Goal: Information Seeking & Learning: Learn about a topic

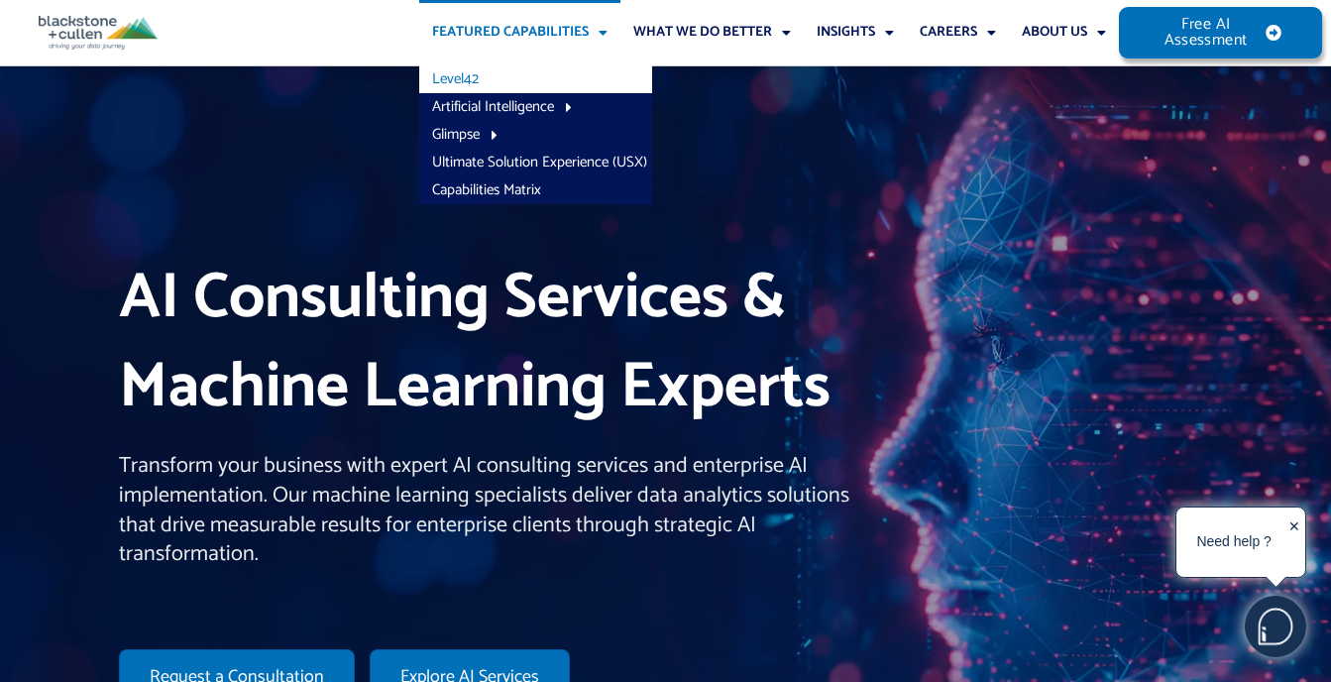
click at [463, 73] on link "Level42" at bounding box center [535, 79] width 233 height 28
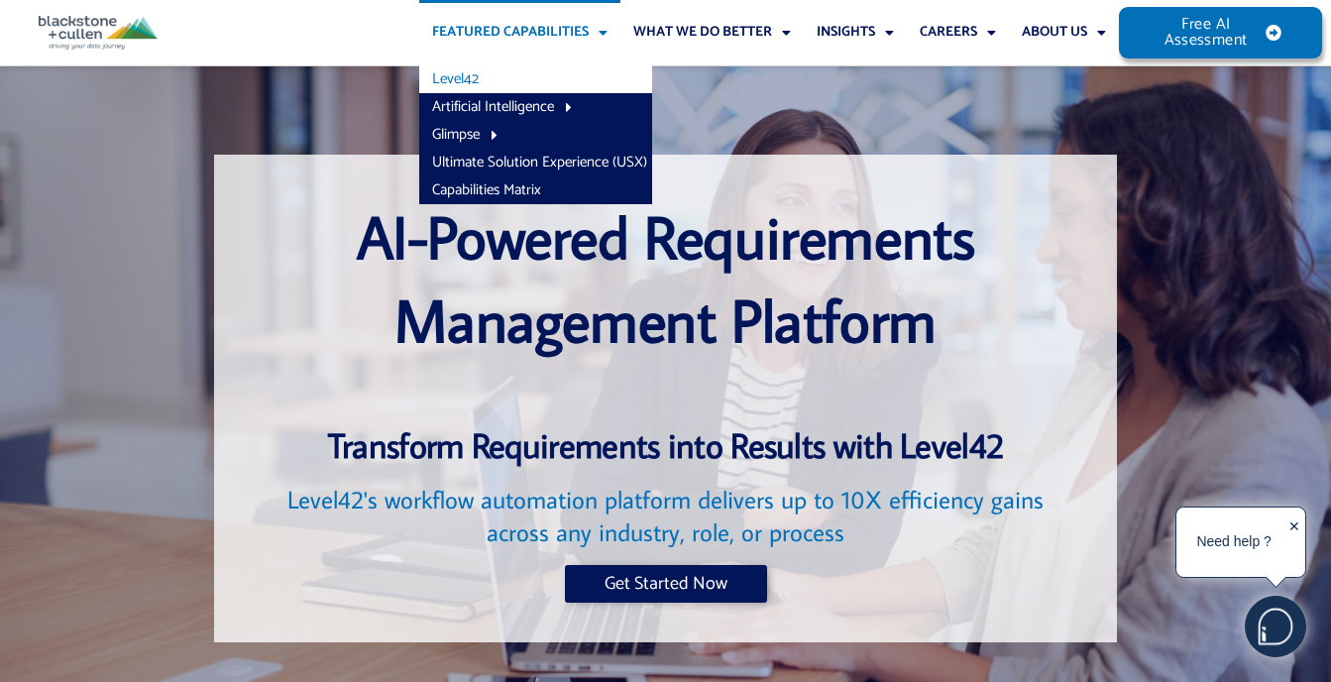
click at [145, 162] on div at bounding box center [158, 399] width 94 height 489
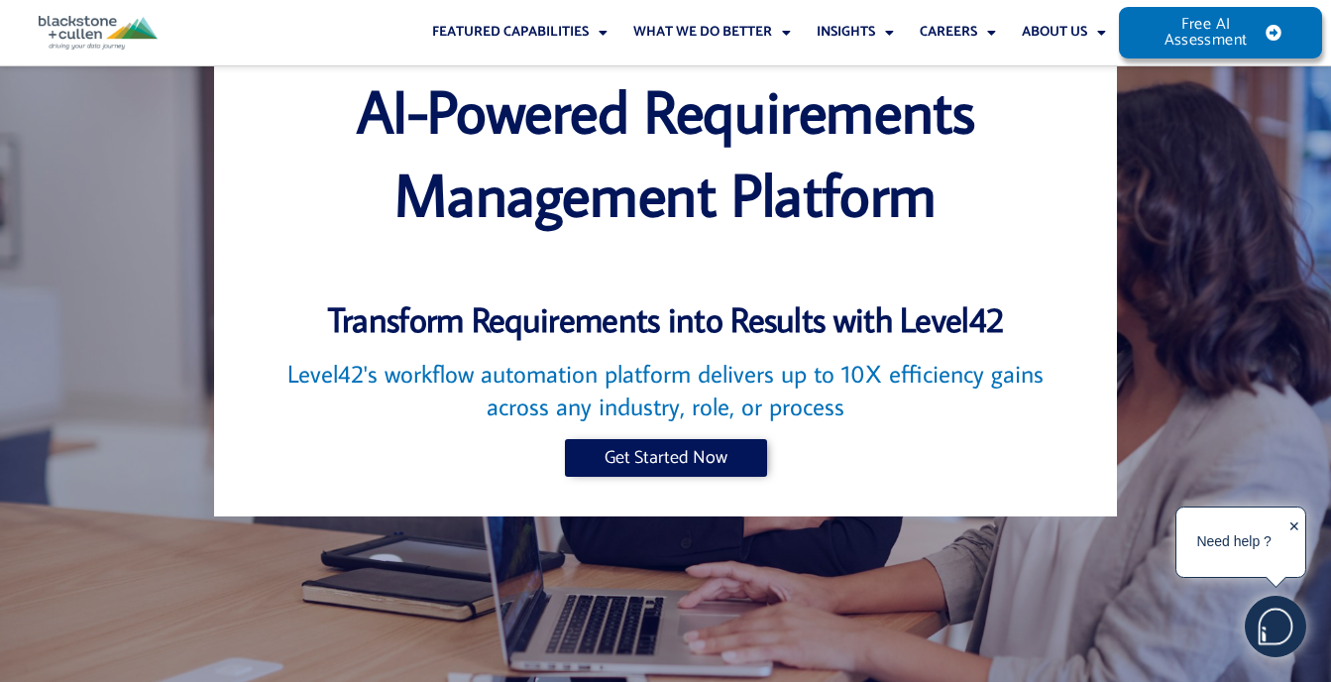
scroll to position [198, 0]
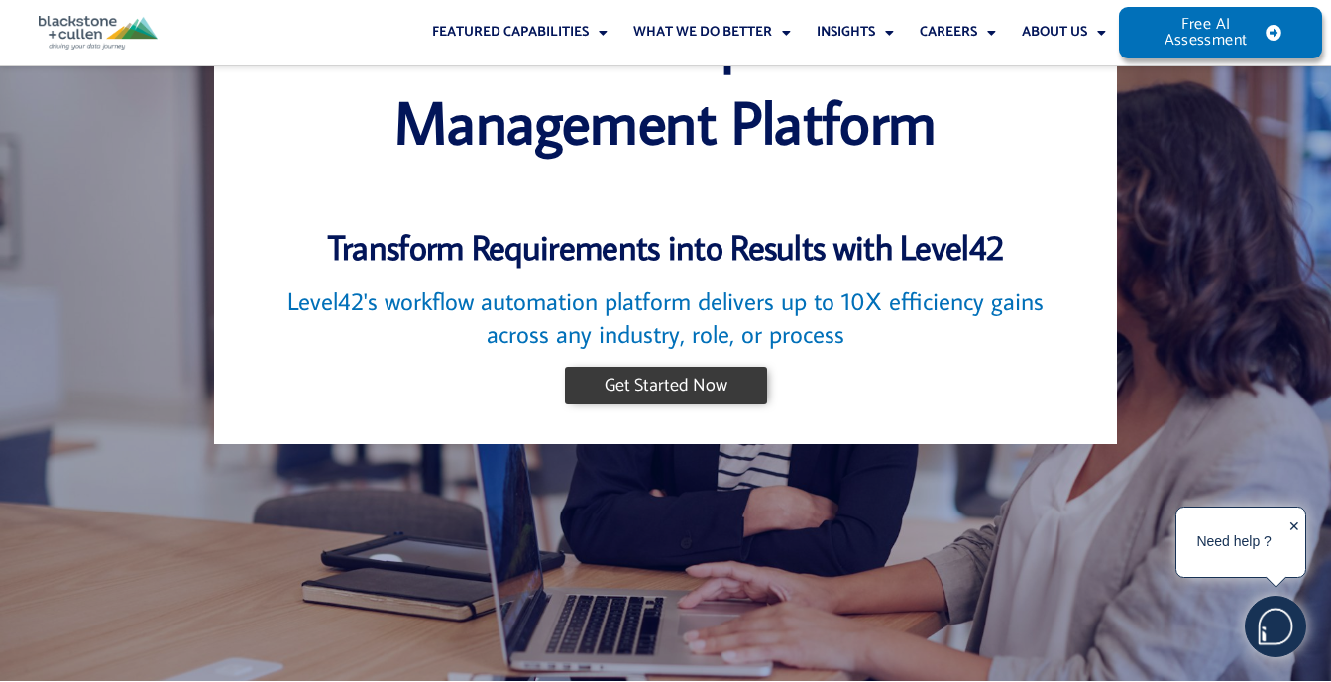
click at [664, 381] on span "Get Started Now" at bounding box center [665, 386] width 123 height 18
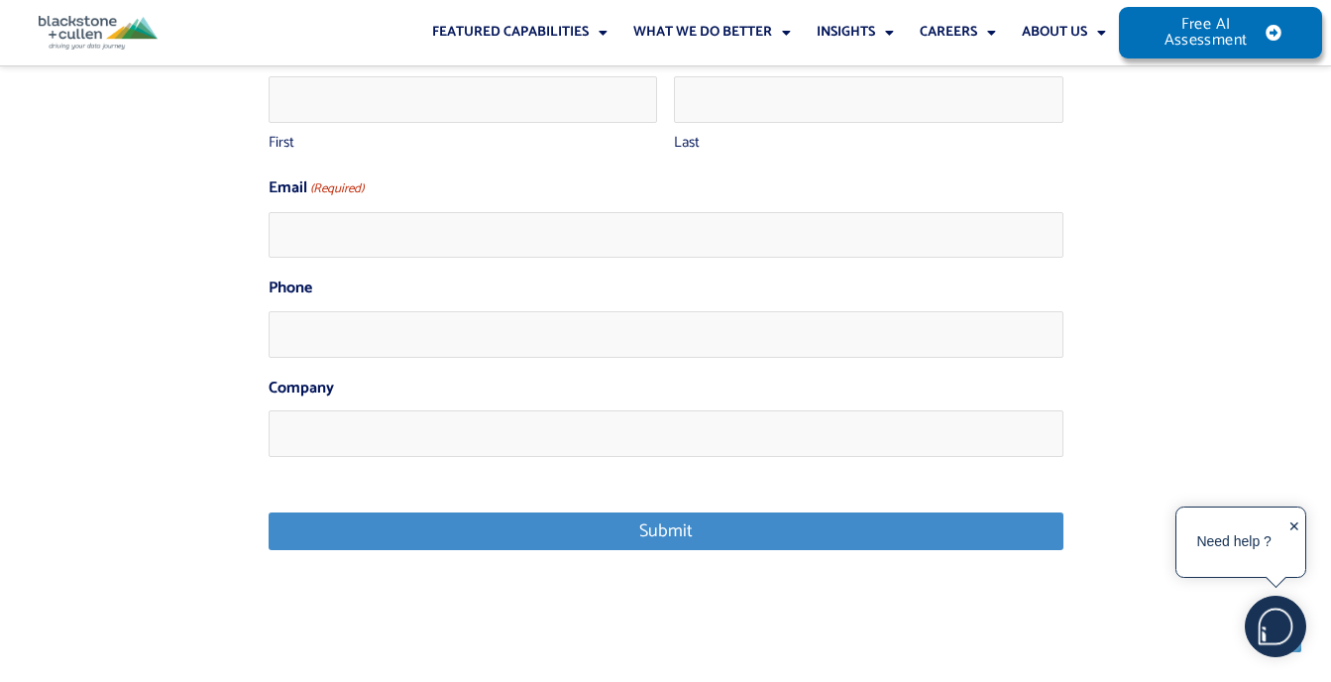
scroll to position [8220, 0]
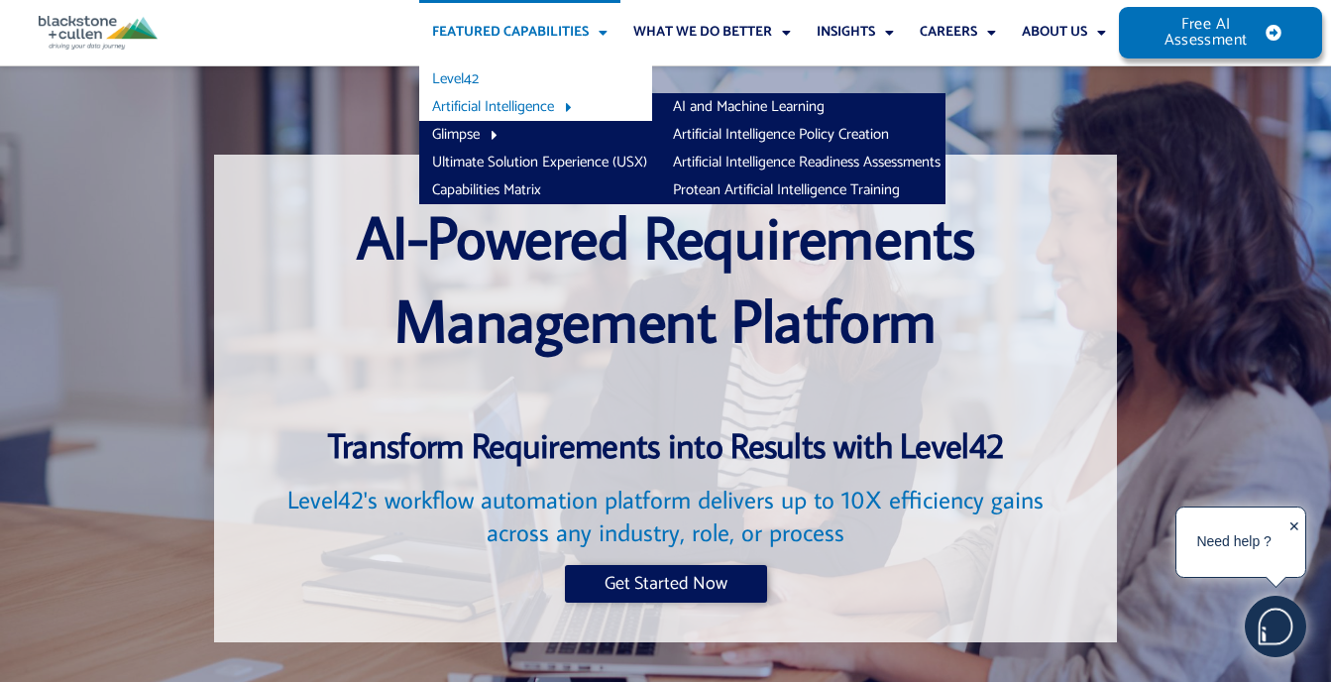
click at [452, 103] on link "Artificial Intelligence" at bounding box center [535, 107] width 233 height 28
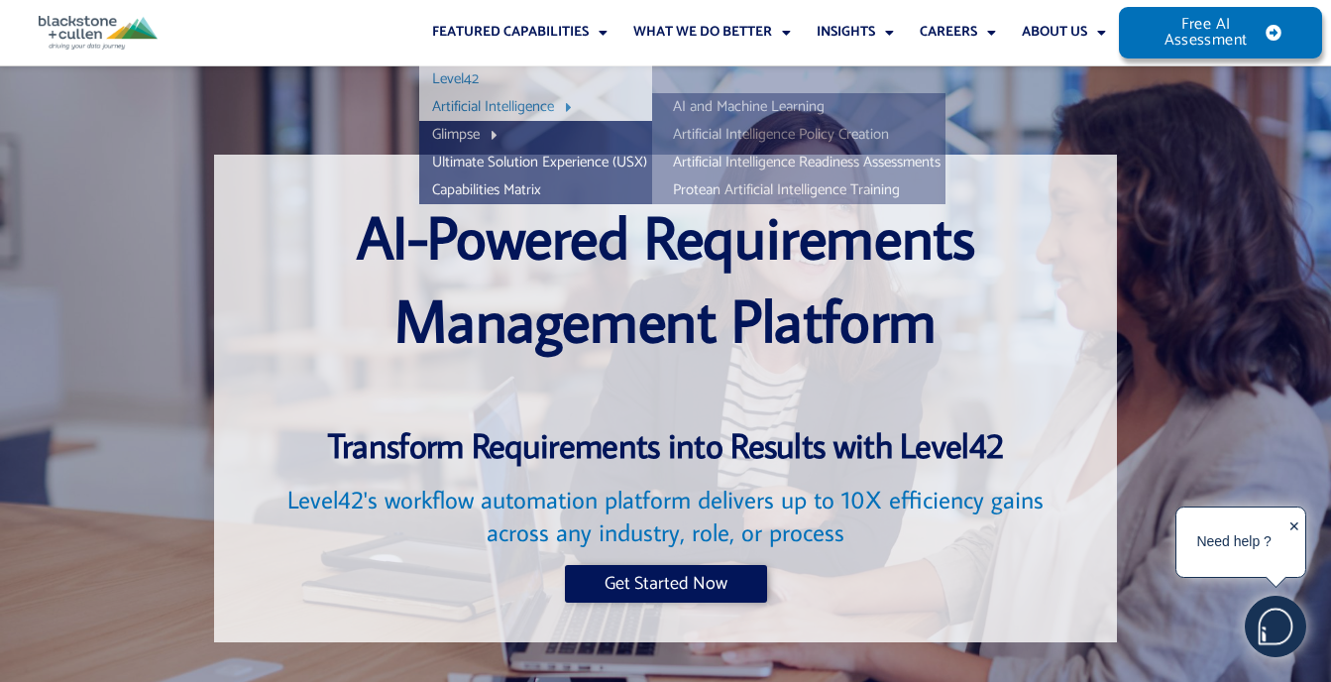
click at [452, 103] on link "Artificial Intelligence" at bounding box center [535, 107] width 233 height 28
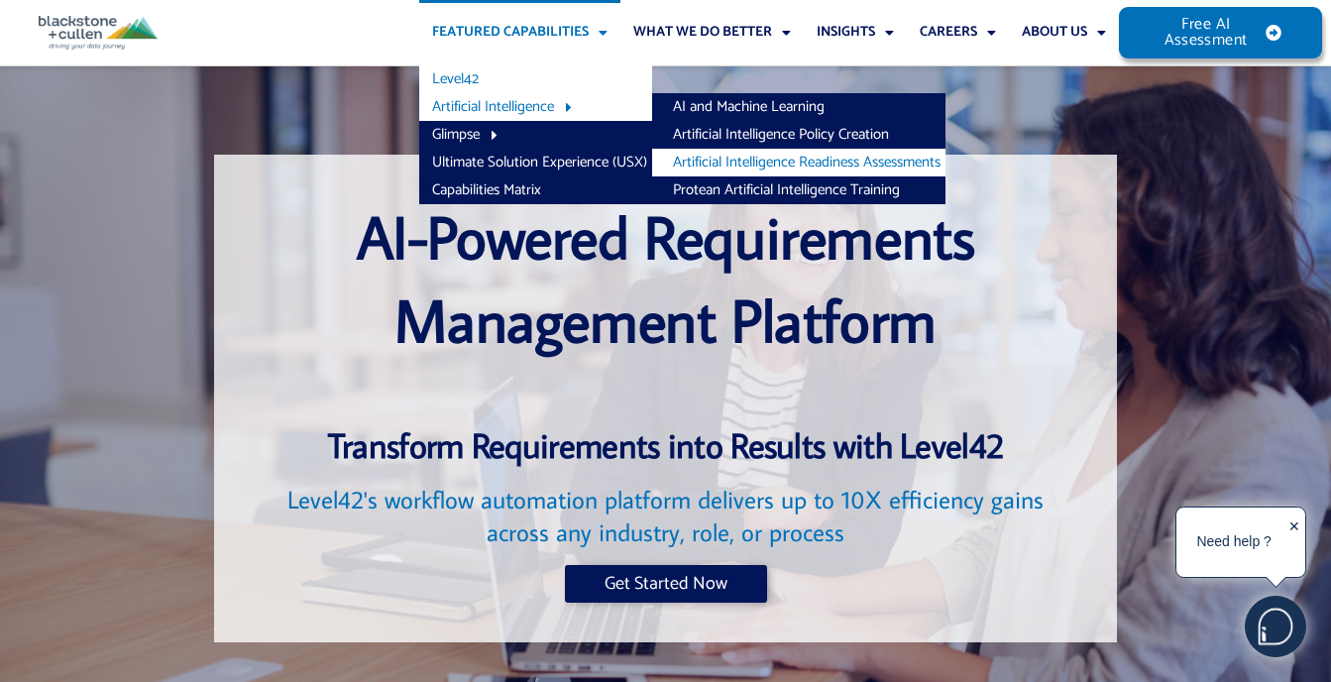
click at [707, 159] on link "Artificial Intelligence Readiness Assessments" at bounding box center [798, 163] width 293 height 28
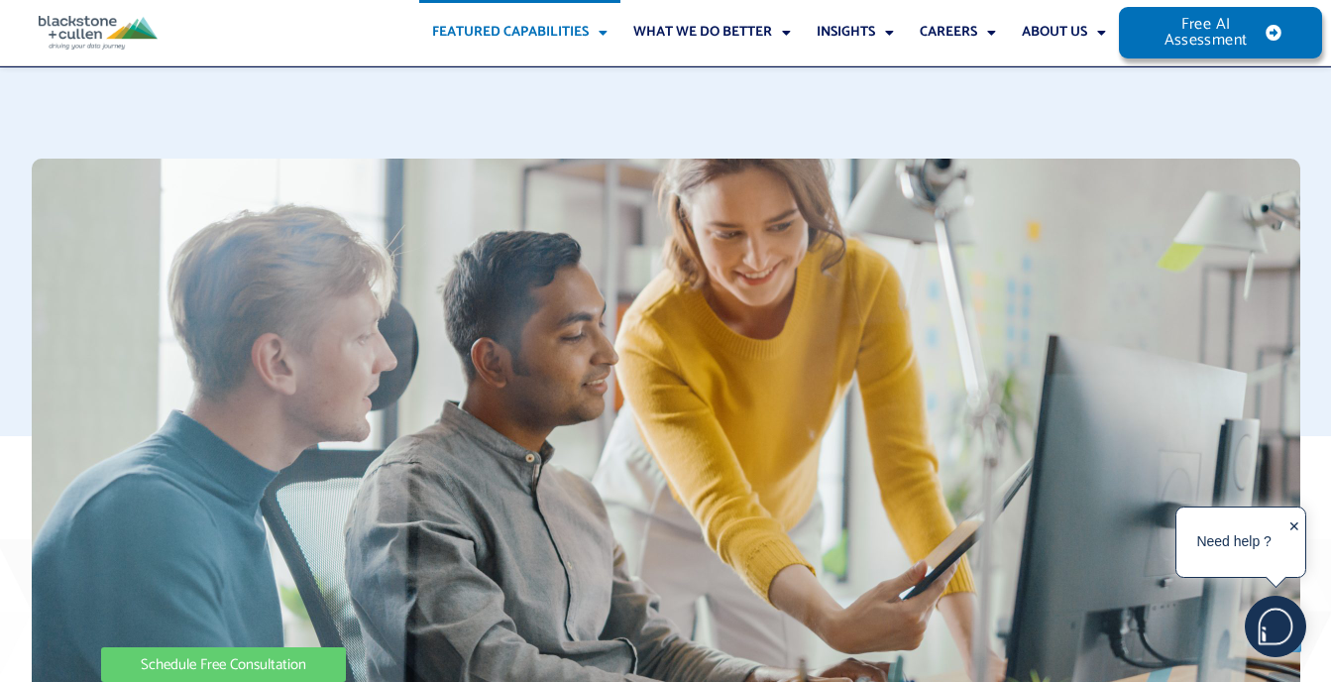
scroll to position [694, 0]
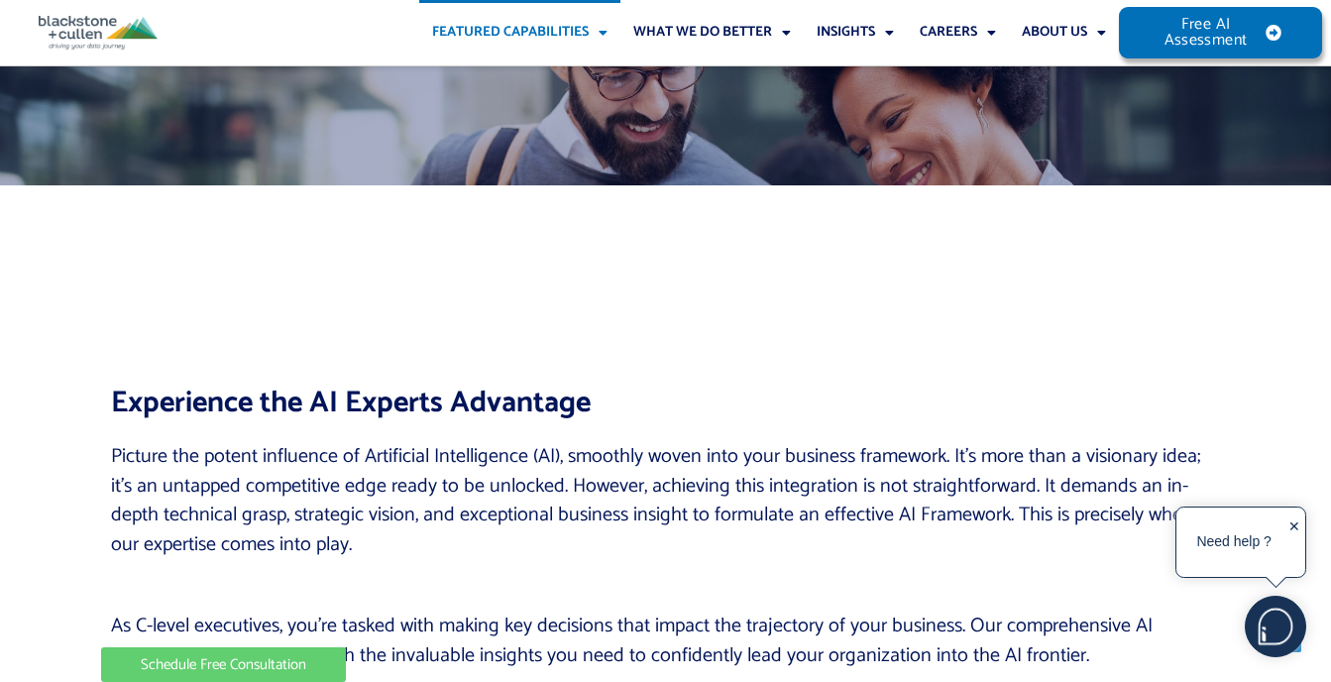
click at [500, 27] on link "Featured Capabilities" at bounding box center [519, 32] width 201 height 65
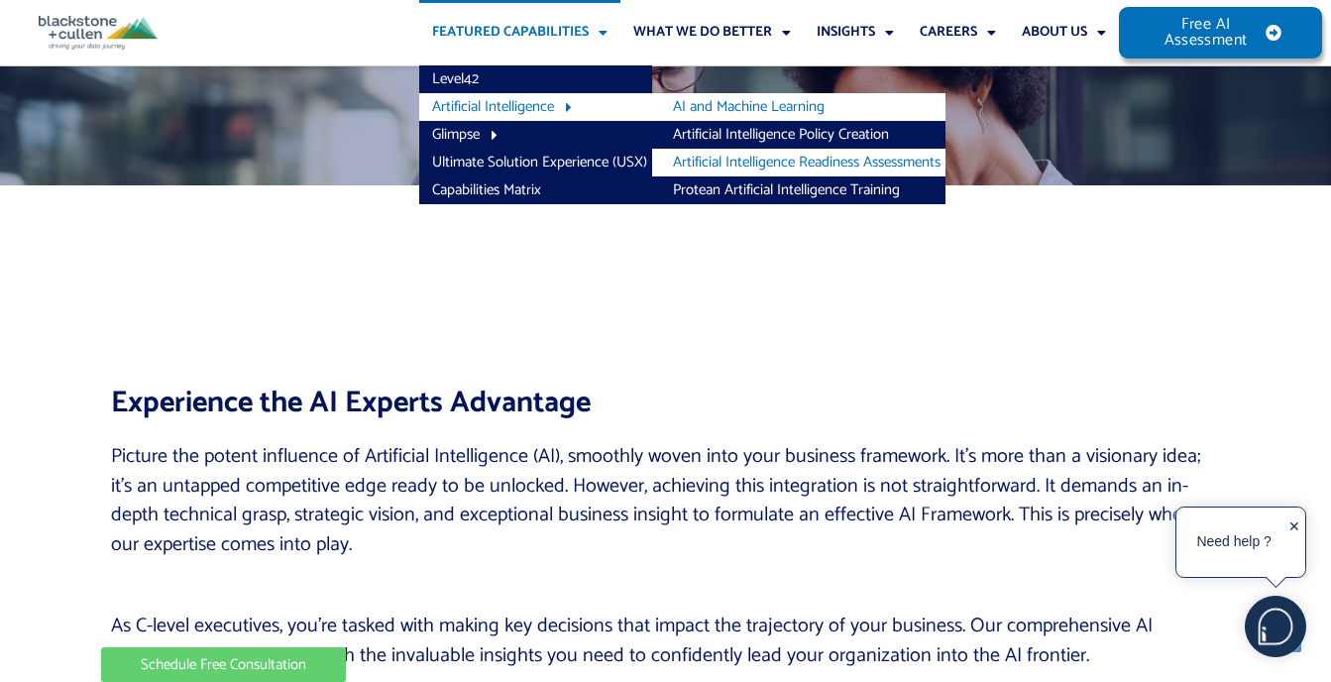
click at [693, 107] on link "AI and Machine Learning" at bounding box center [798, 107] width 293 height 28
